Goal: Find specific page/section: Find specific page/section

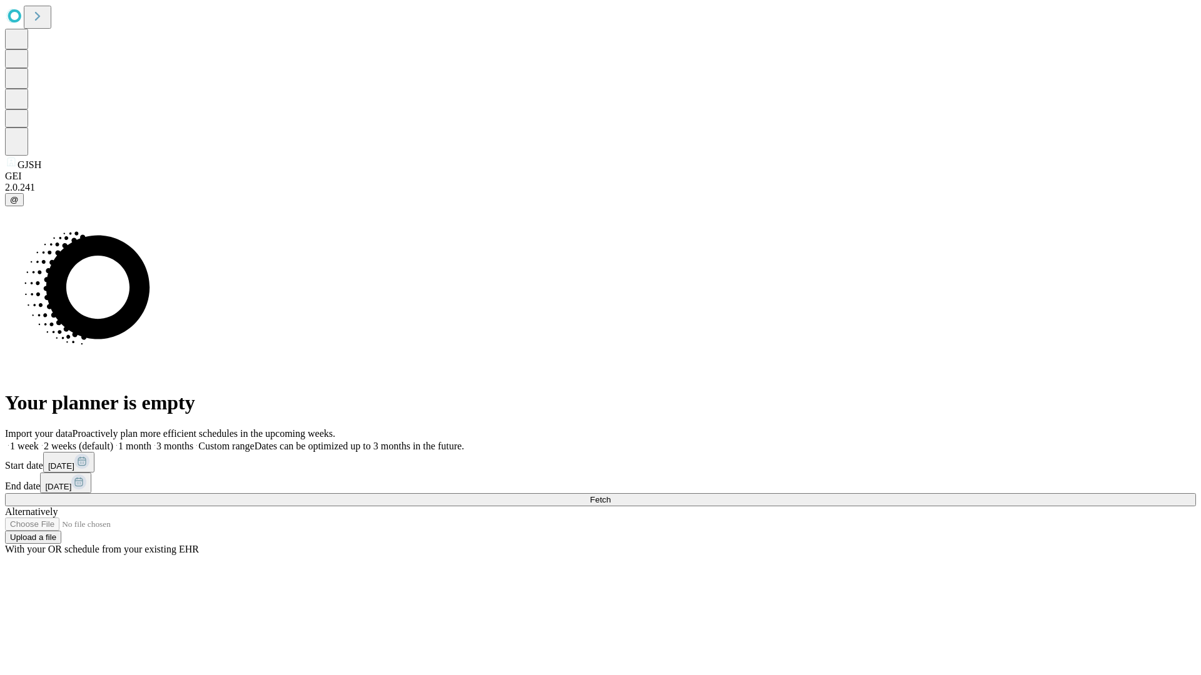
click at [610, 495] on span "Fetch" at bounding box center [600, 499] width 21 height 9
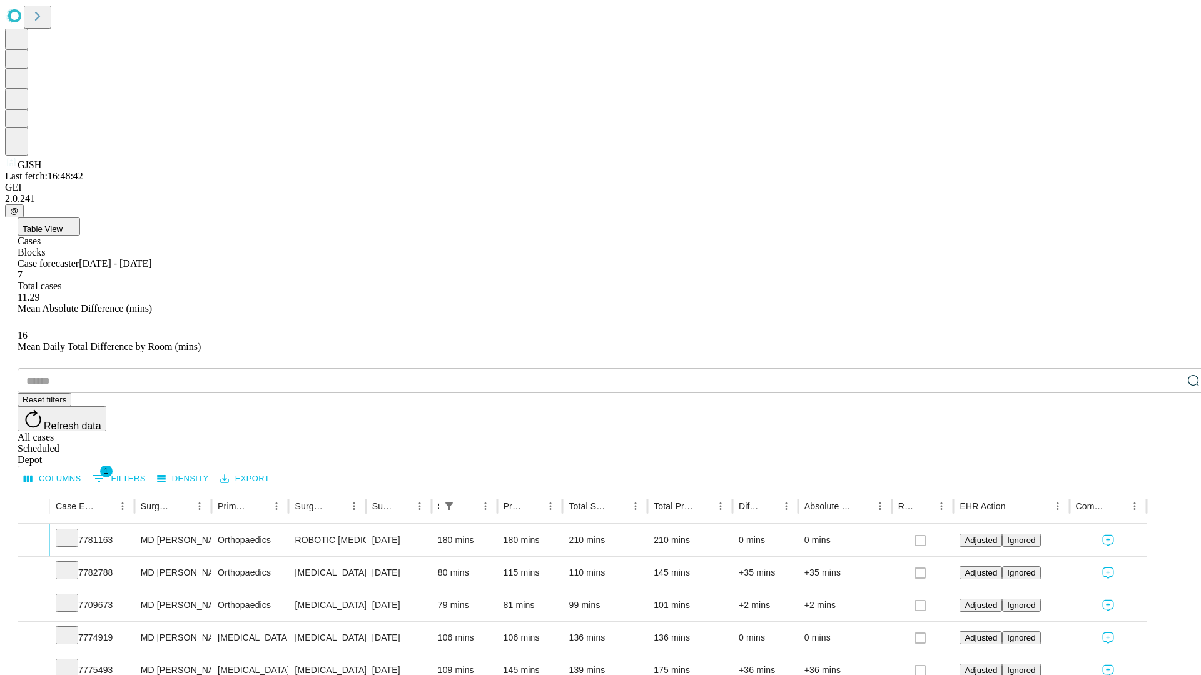
click at [73, 531] on icon at bounding box center [67, 537] width 13 height 13
